Goal: Manage account settings

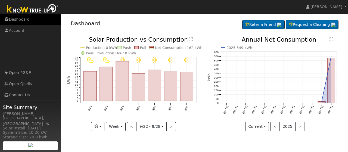
click at [16, 19] on link "Dashboard" at bounding box center [30, 19] width 61 height 11
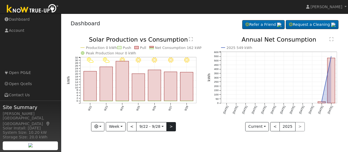
click at [170, 127] on button ">" at bounding box center [171, 126] width 10 height 9
type input "2025-09-29"
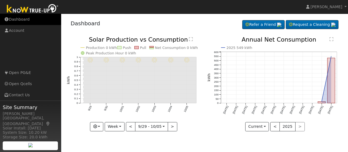
click at [26, 20] on link "Dashboard" at bounding box center [30, 19] width 61 height 11
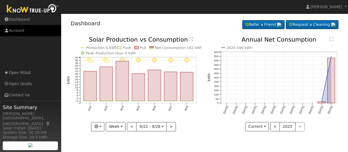
click at [17, 32] on link "Account" at bounding box center [30, 30] width 61 height 11
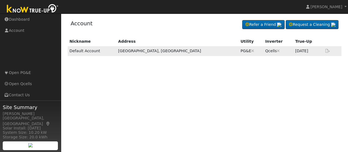
click at [328, 51] on icon at bounding box center [327, 51] width 5 height 4
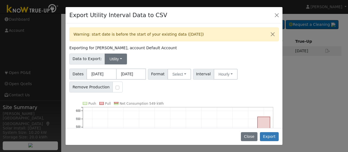
click at [119, 58] on button "Utility" at bounding box center [116, 59] width 22 height 11
click at [113, 78] on link "Solar" at bounding box center [121, 79] width 38 height 8
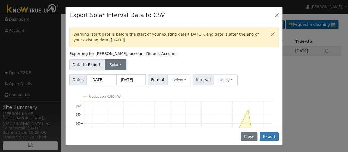
click at [118, 64] on button "Solar" at bounding box center [116, 64] width 22 height 11
click at [112, 78] on link "Utility" at bounding box center [121, 77] width 38 height 8
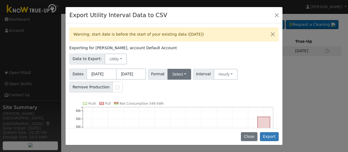
click at [184, 73] on button "Select" at bounding box center [179, 74] width 24 height 11
click at [175, 92] on link "PG&E" at bounding box center [186, 94] width 39 height 8
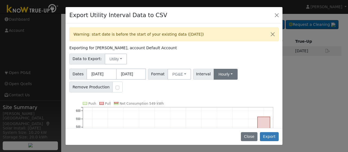
click at [228, 74] on button "Hourly" at bounding box center [226, 74] width 24 height 11
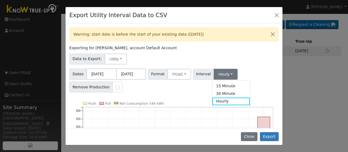
click at [252, 69] on div "Dates 09/01/2024 08/31/2025 Format PG&E Generic PG&E SCE SDGE Aurora Energy Too…" at bounding box center [174, 80] width 211 height 26
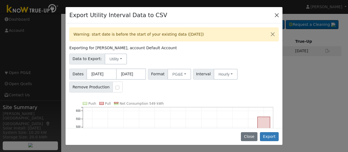
click at [276, 14] on button "Close" at bounding box center [277, 15] width 8 height 8
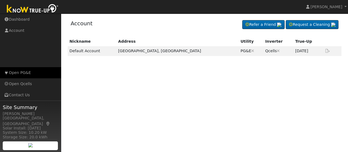
click at [20, 73] on link "Open PG&E" at bounding box center [30, 72] width 61 height 11
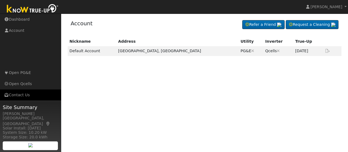
click at [23, 95] on link "Contact Us" at bounding box center [30, 94] width 61 height 11
